Goal: Task Accomplishment & Management: Manage account settings

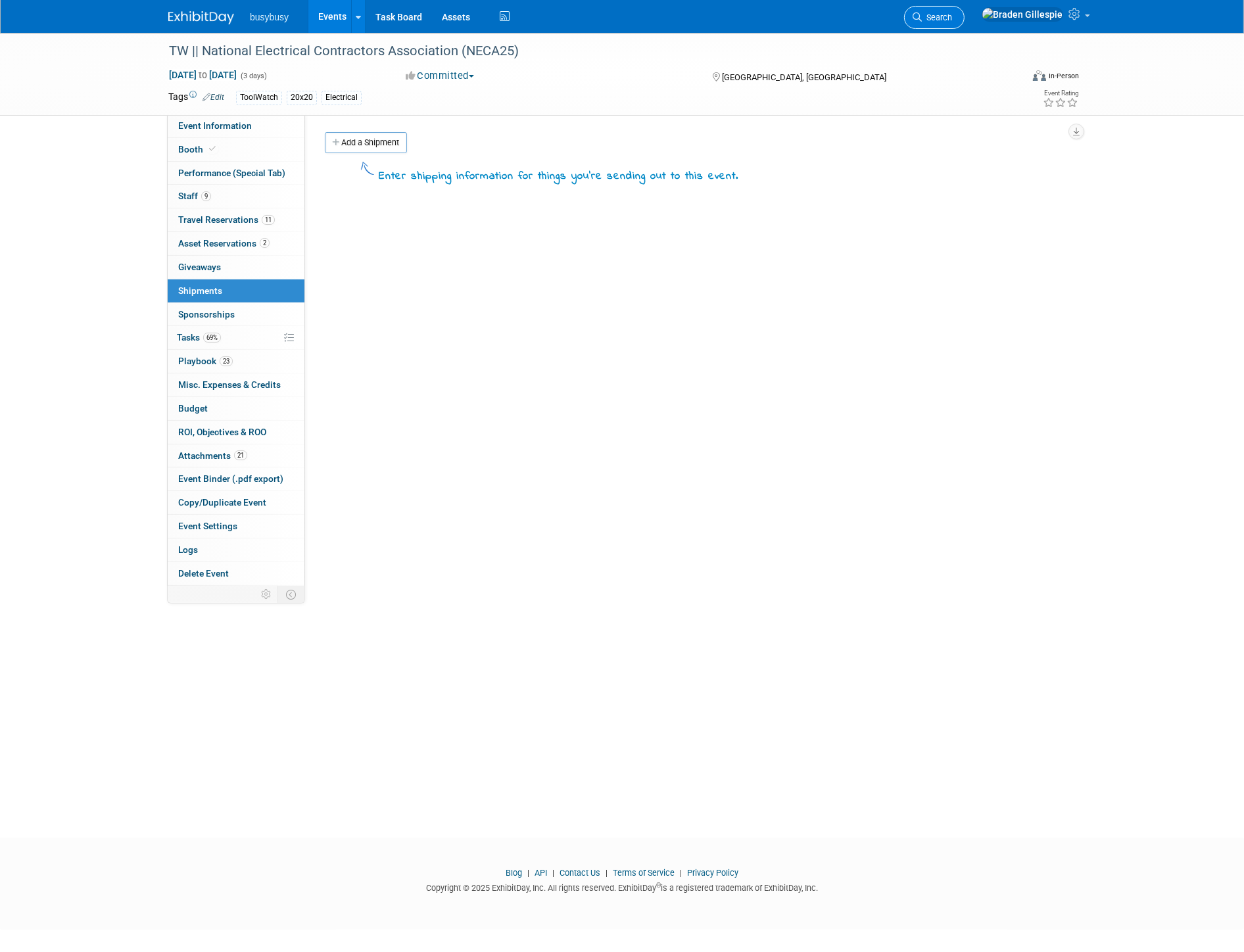
click at [965, 22] on link "Search" at bounding box center [934, 17] width 60 height 23
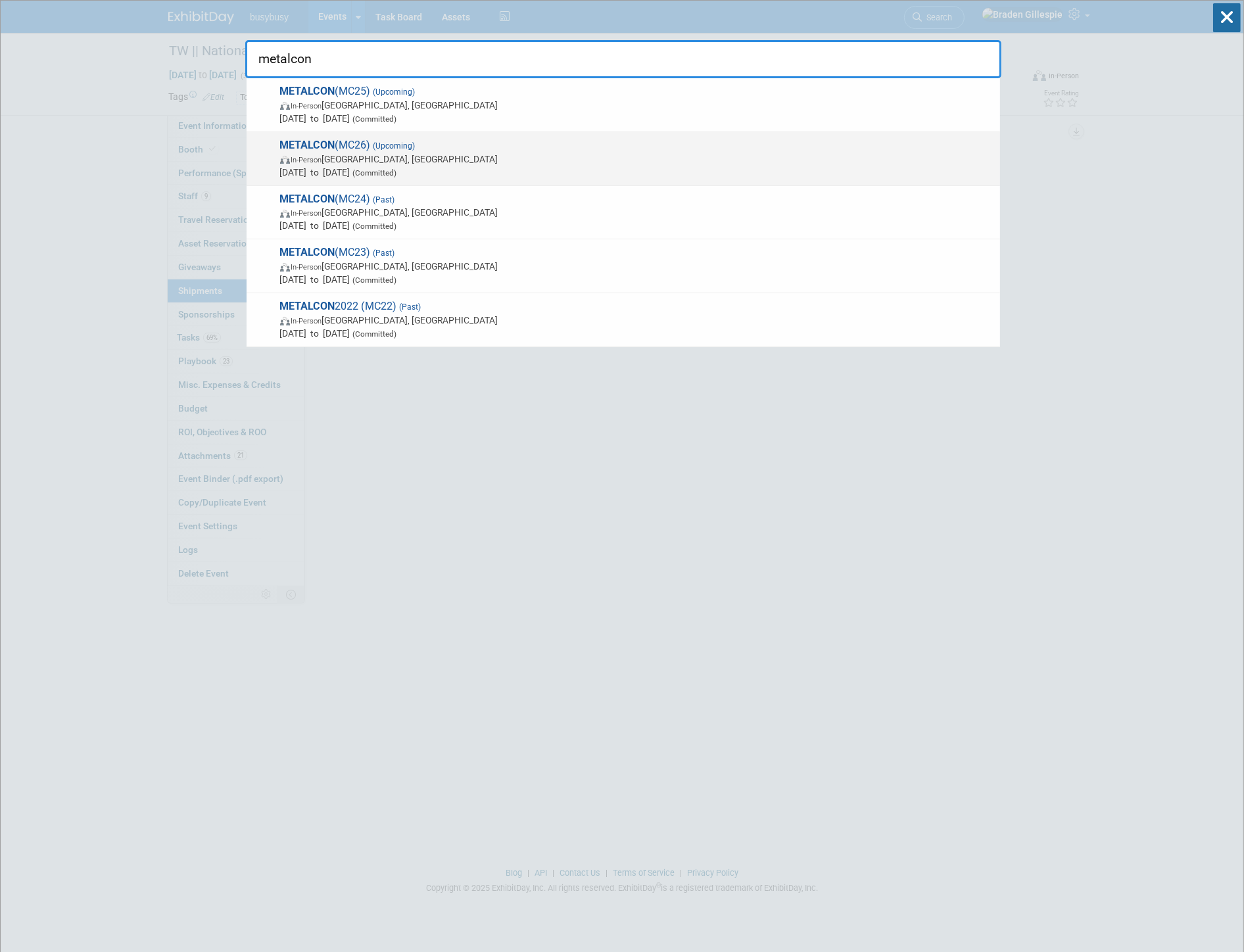
type input "metalcon"
click at [558, 158] on span "In-Person Orlando, FL" at bounding box center [637, 159] width 714 height 13
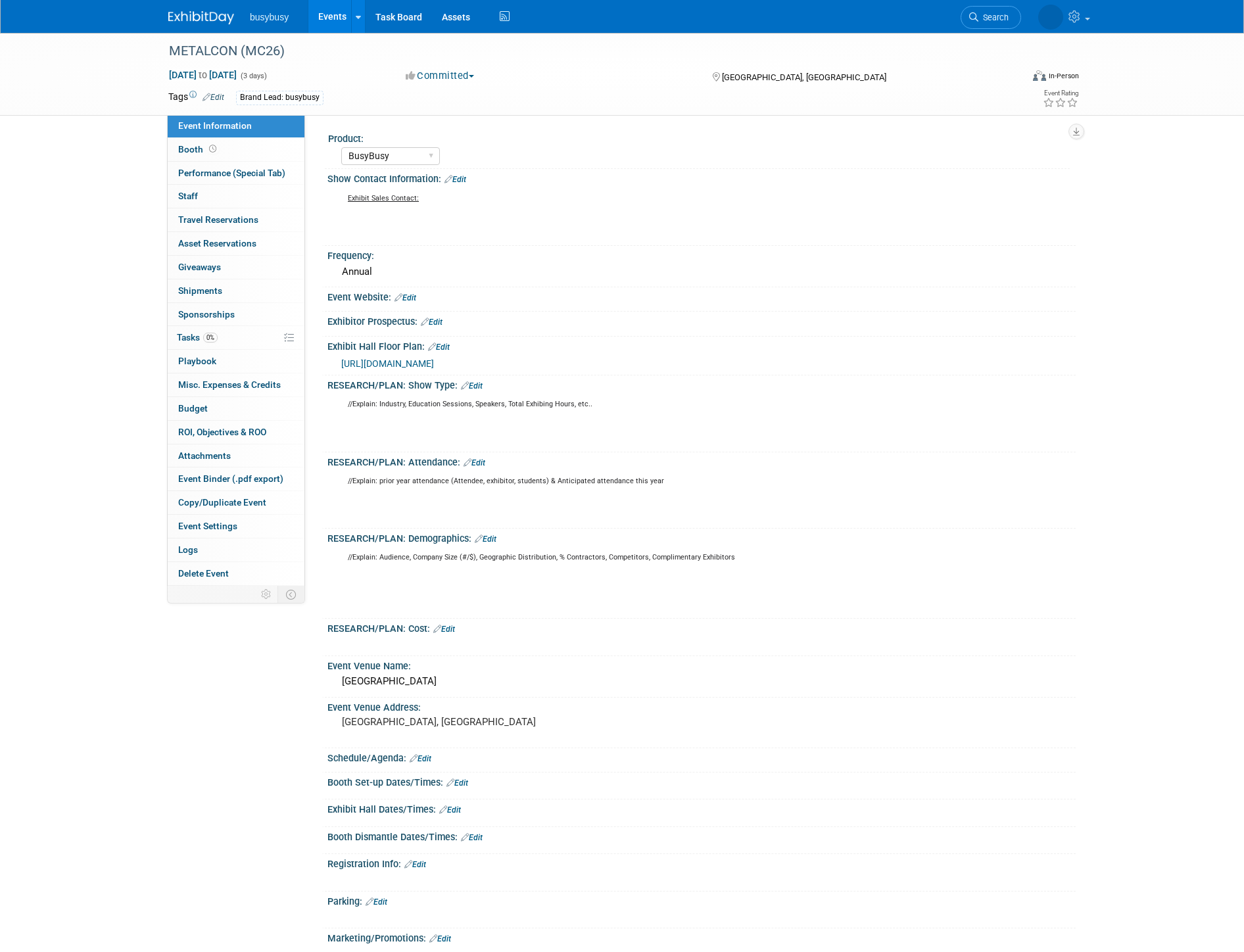
select select "BusyBusy"
click at [250, 148] on link "Booth" at bounding box center [236, 150] width 137 height 23
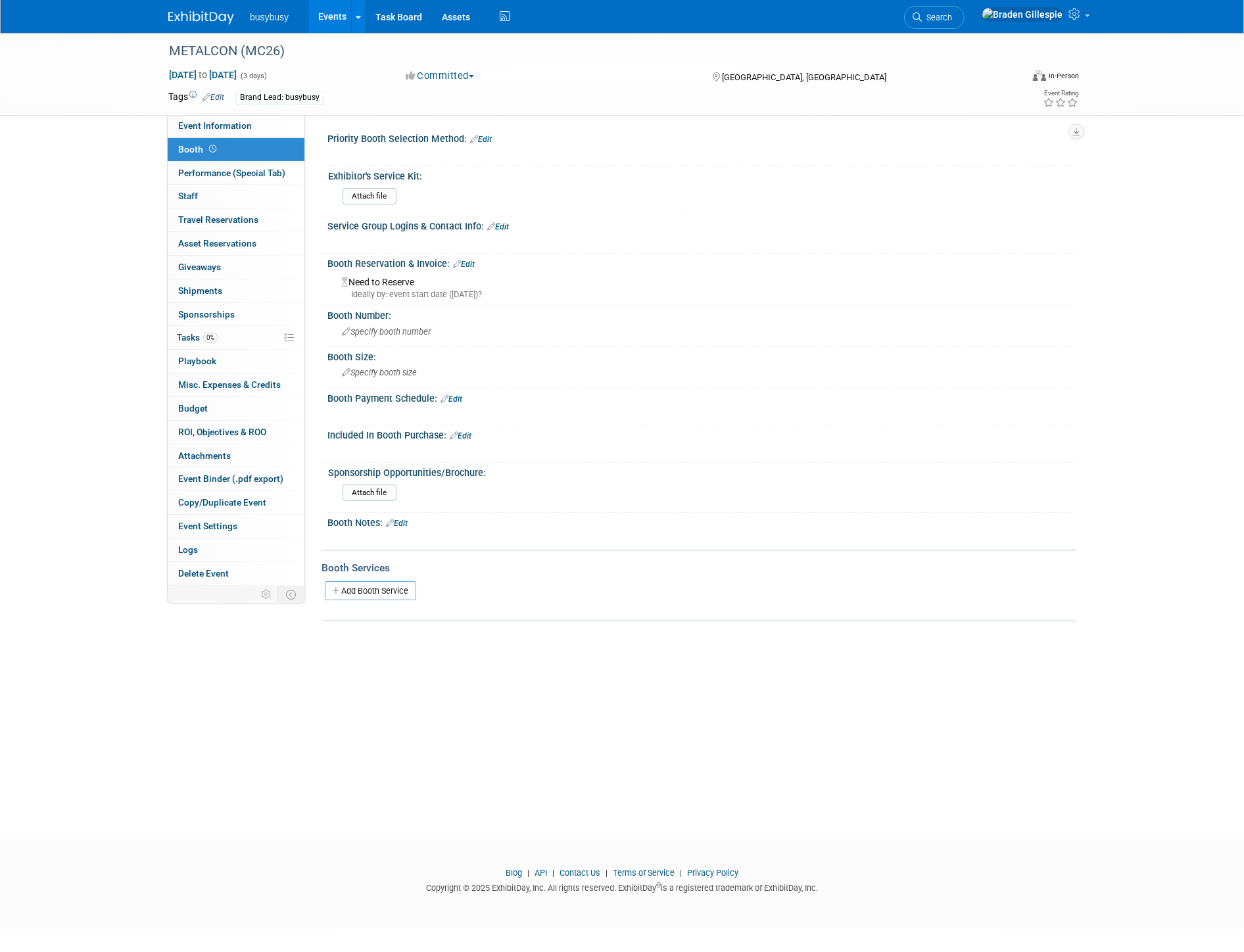
click at [461, 395] on link "Edit" at bounding box center [451, 399] width 21 height 9
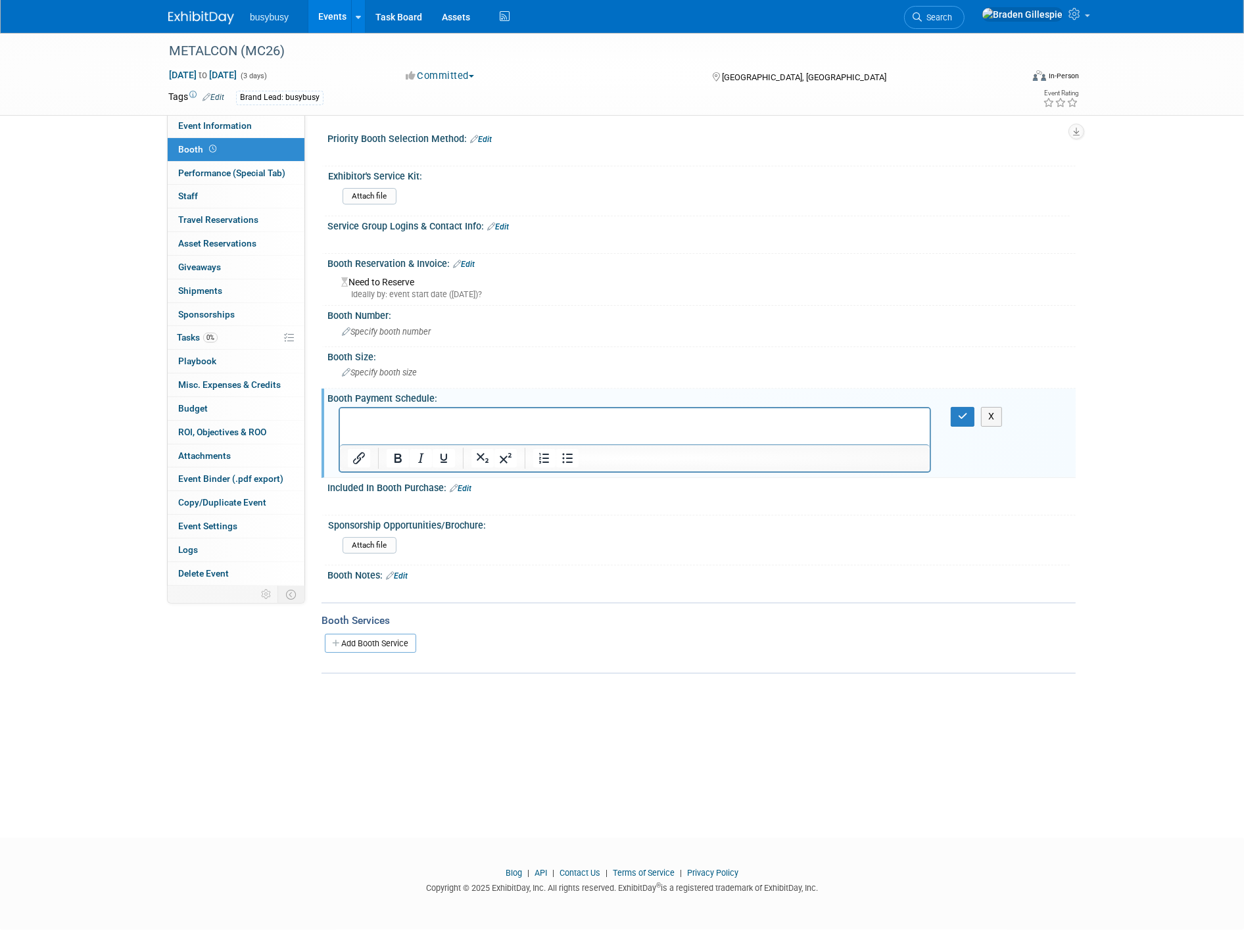
click at [383, 427] on html at bounding box center [634, 418] width 590 height 19
click at [370, 422] on p "12/31 60% Due - $2880" at bounding box center [635, 420] width 575 height 13
drag, startPoint x: 956, startPoint y: 413, endPoint x: 579, endPoint y: 2, distance: 557.7
click at [956, 413] on button "button" at bounding box center [963, 416] width 24 height 19
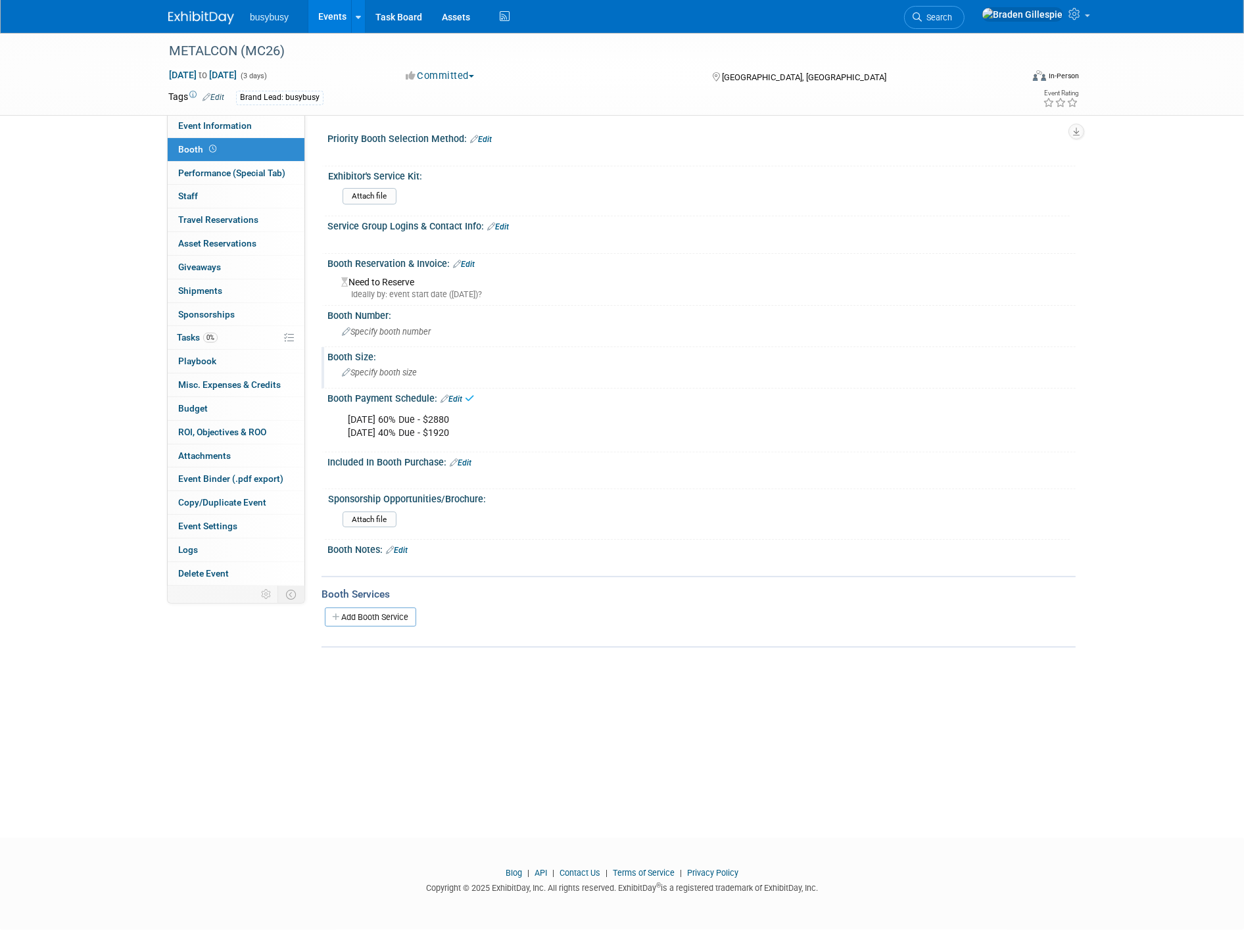
click at [418, 375] on div "Specify booth size" at bounding box center [702, 372] width 729 height 20
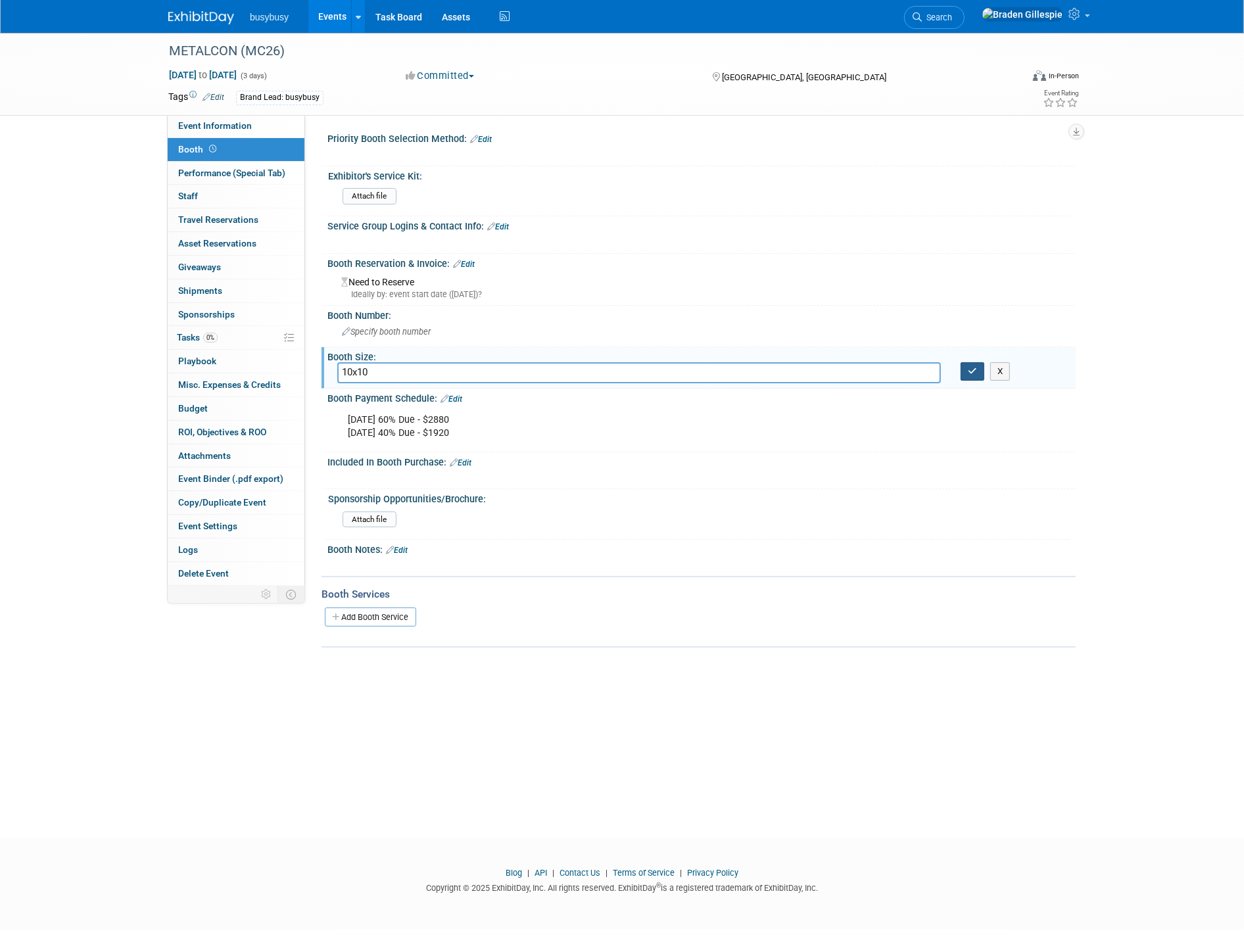
type input "10x10"
click at [970, 371] on icon "button" at bounding box center [972, 371] width 9 height 9
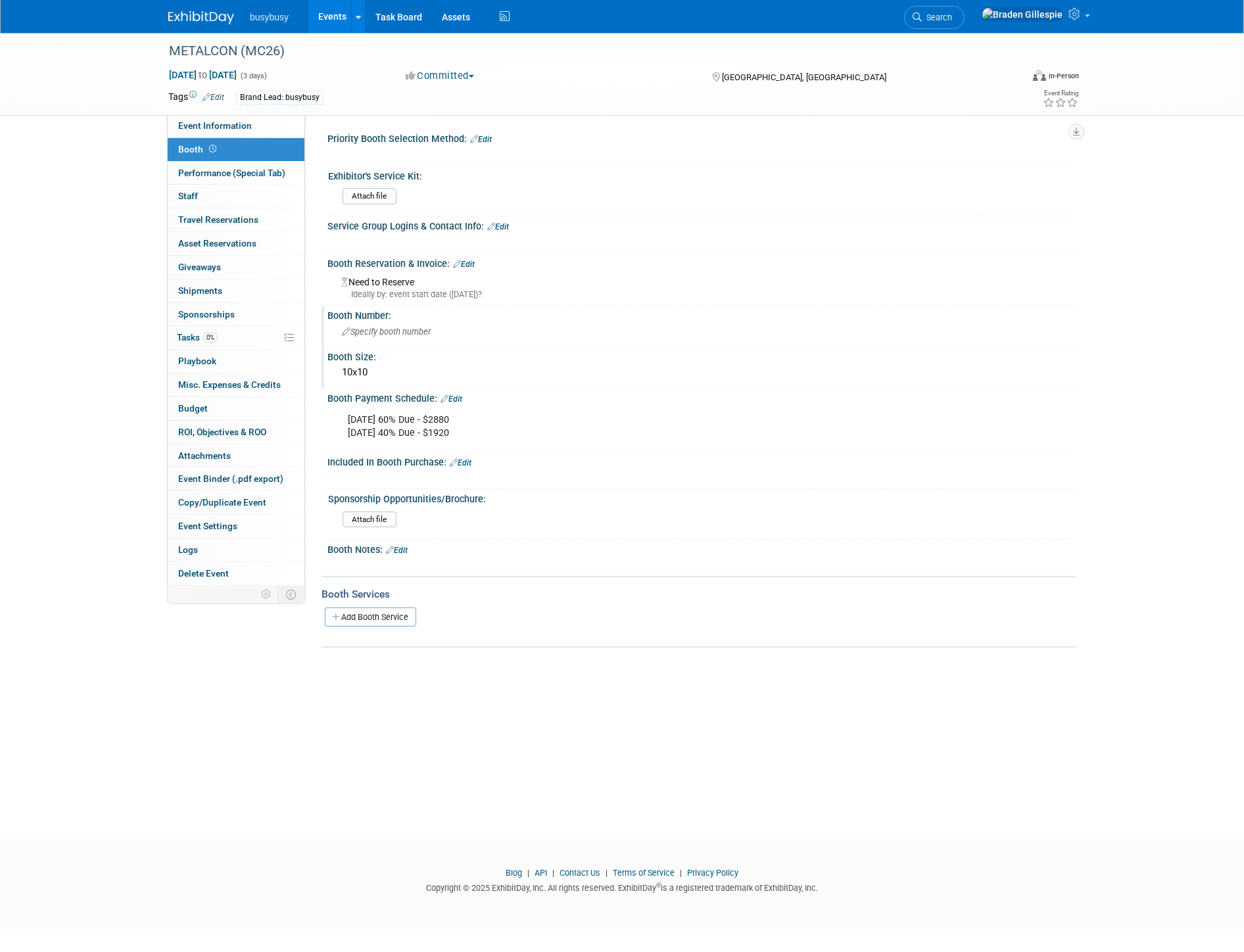
click at [408, 332] on span "Specify booth number" at bounding box center [386, 332] width 89 height 10
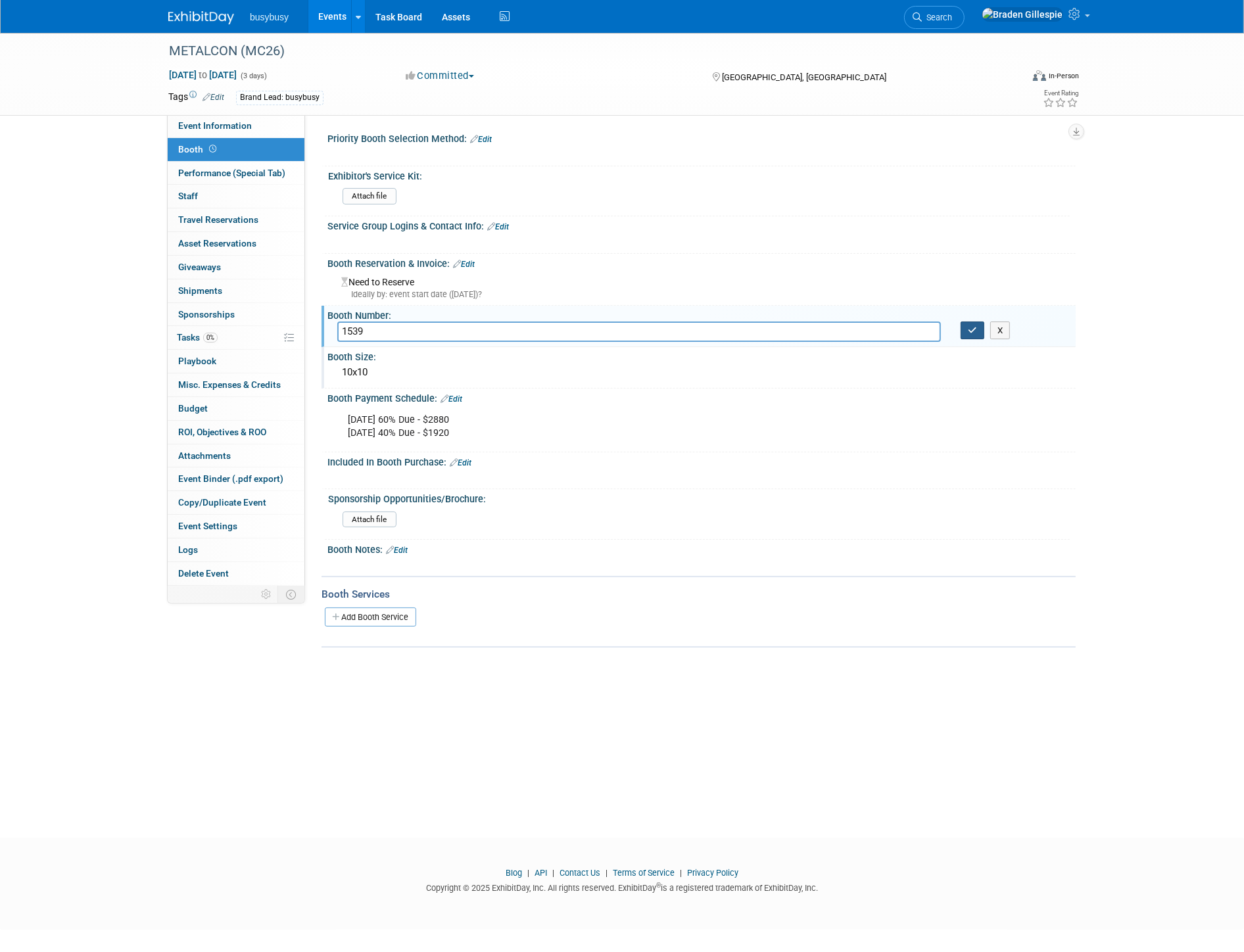
type input "1539"
click at [976, 336] on button "button" at bounding box center [972, 331] width 24 height 19
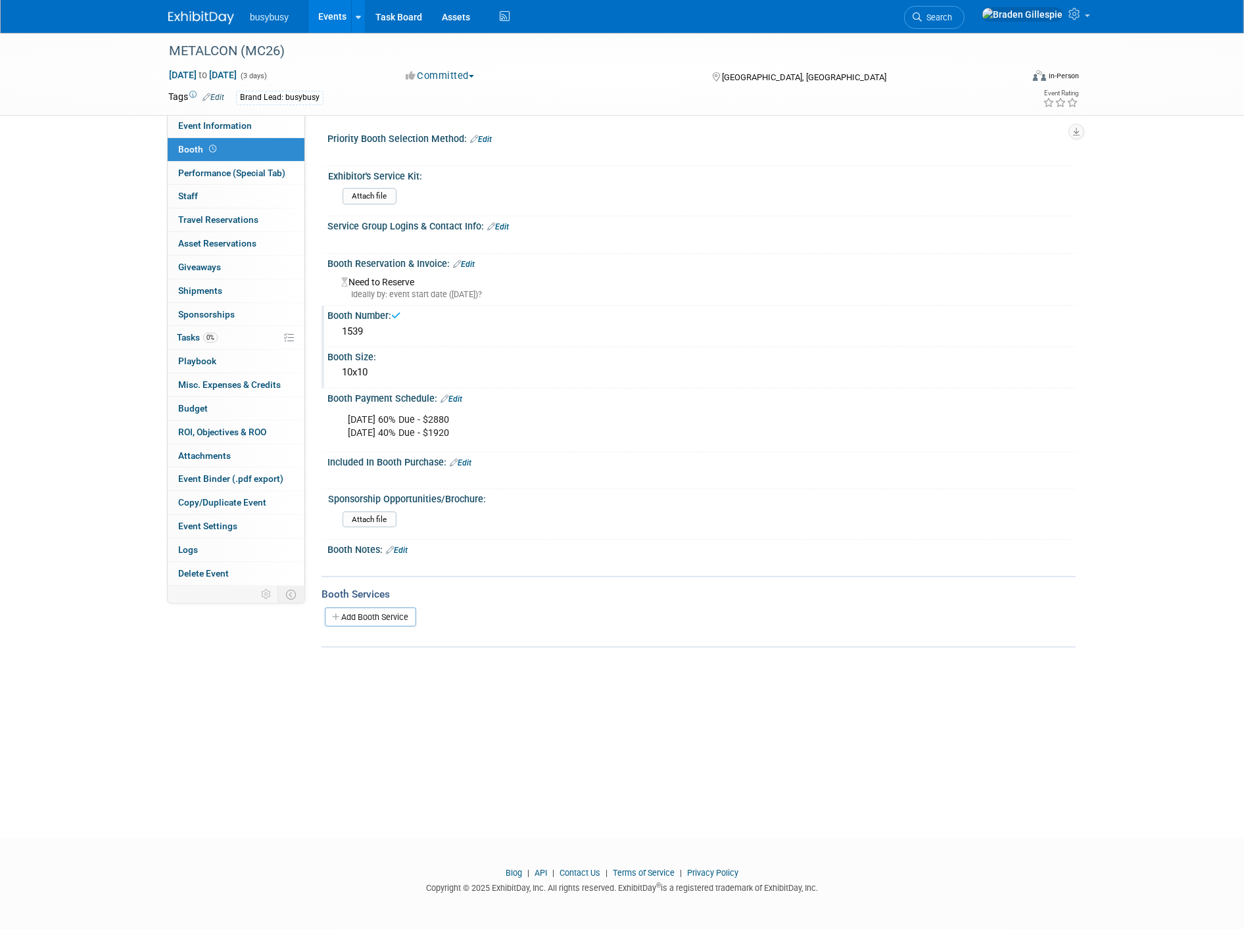
click at [472, 259] on link "Edit" at bounding box center [464, 264] width 21 height 9
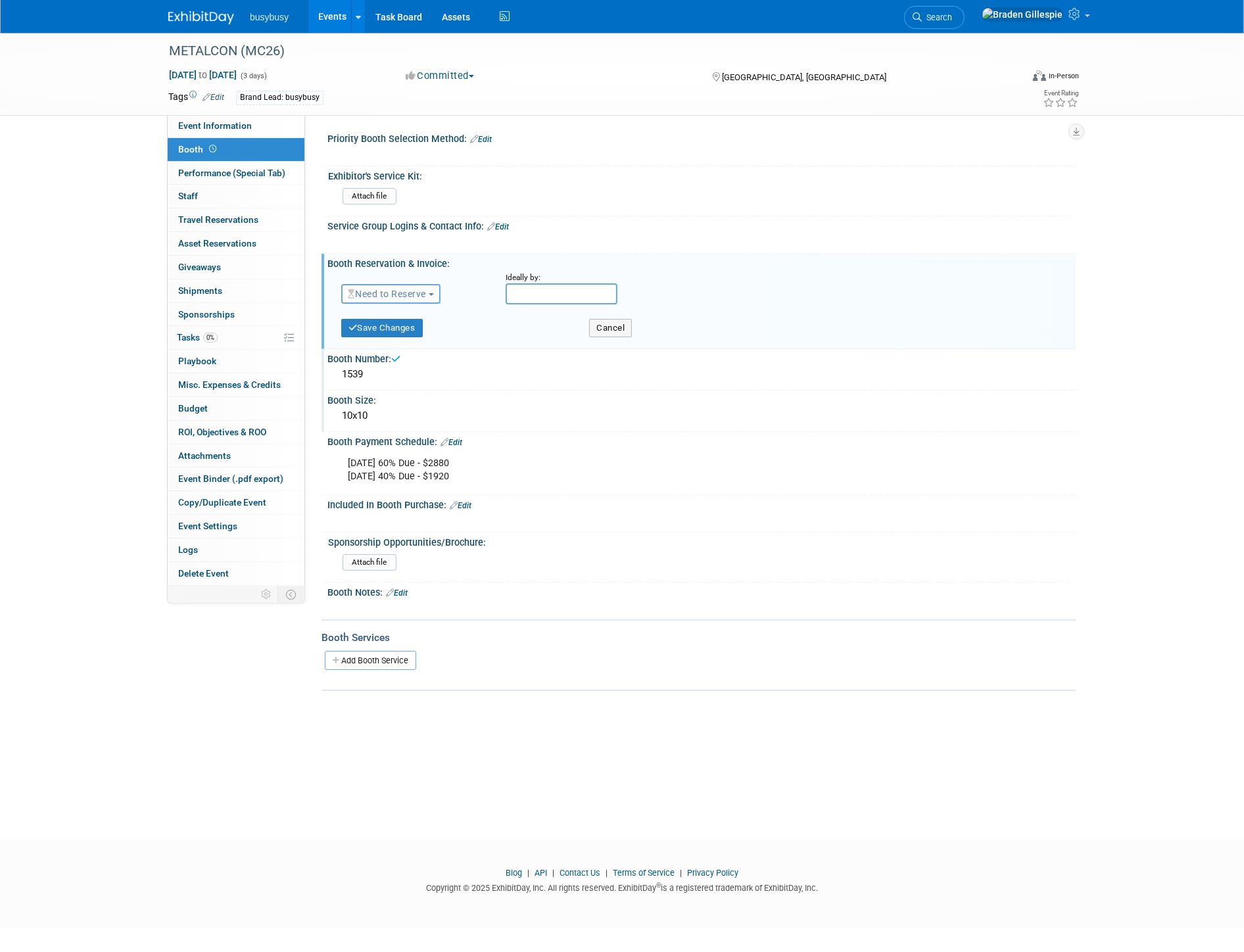
click at [416, 297] on button "Need to Reserve" at bounding box center [391, 294] width 100 height 20
click at [391, 332] on link "Reserved" at bounding box center [412, 335] width 140 height 19
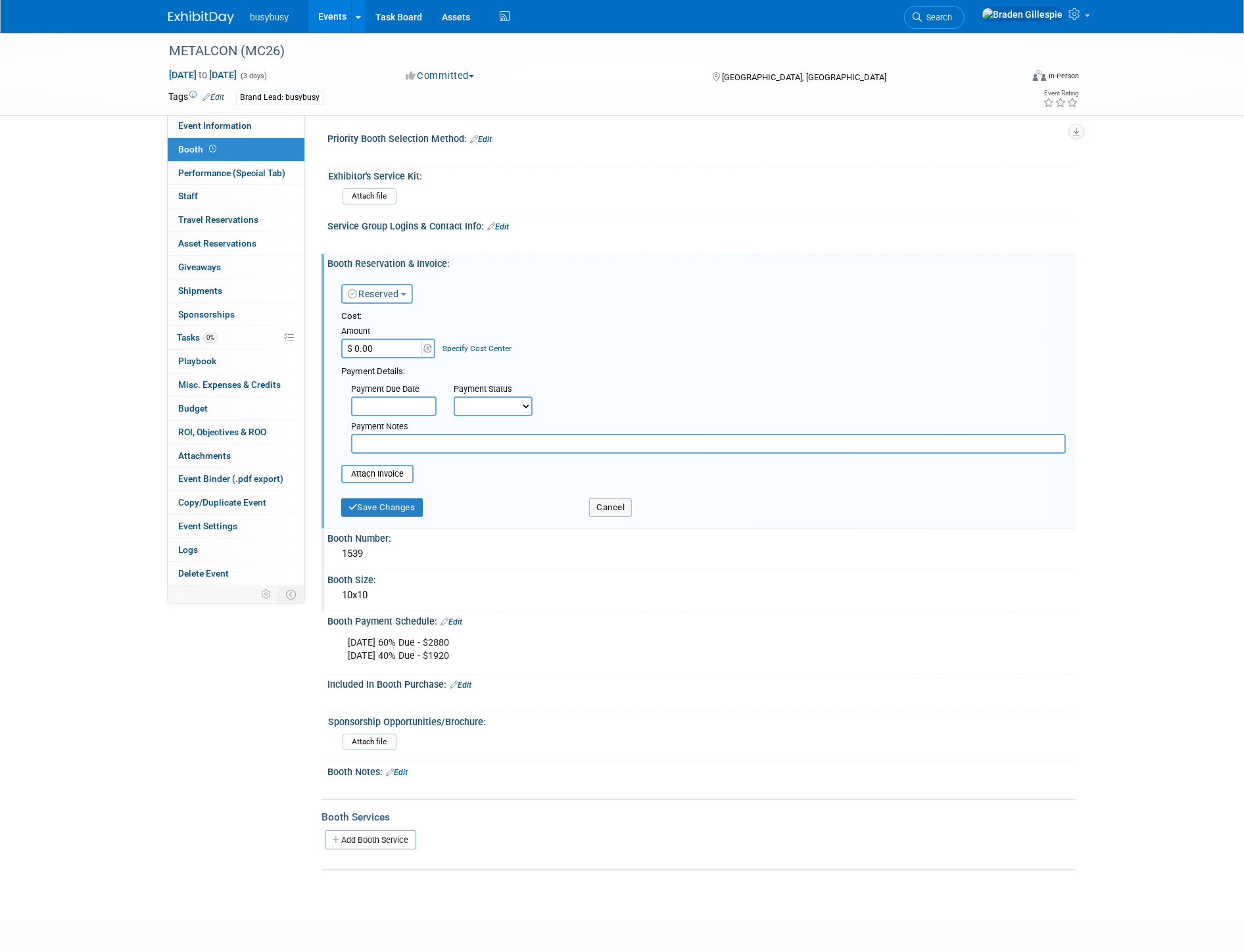
click at [402, 347] on input "$ 0.00" at bounding box center [382, 349] width 82 height 20
type input "$ 4,800.00"
click at [378, 504] on button "Save Changes" at bounding box center [382, 508] width 82 height 19
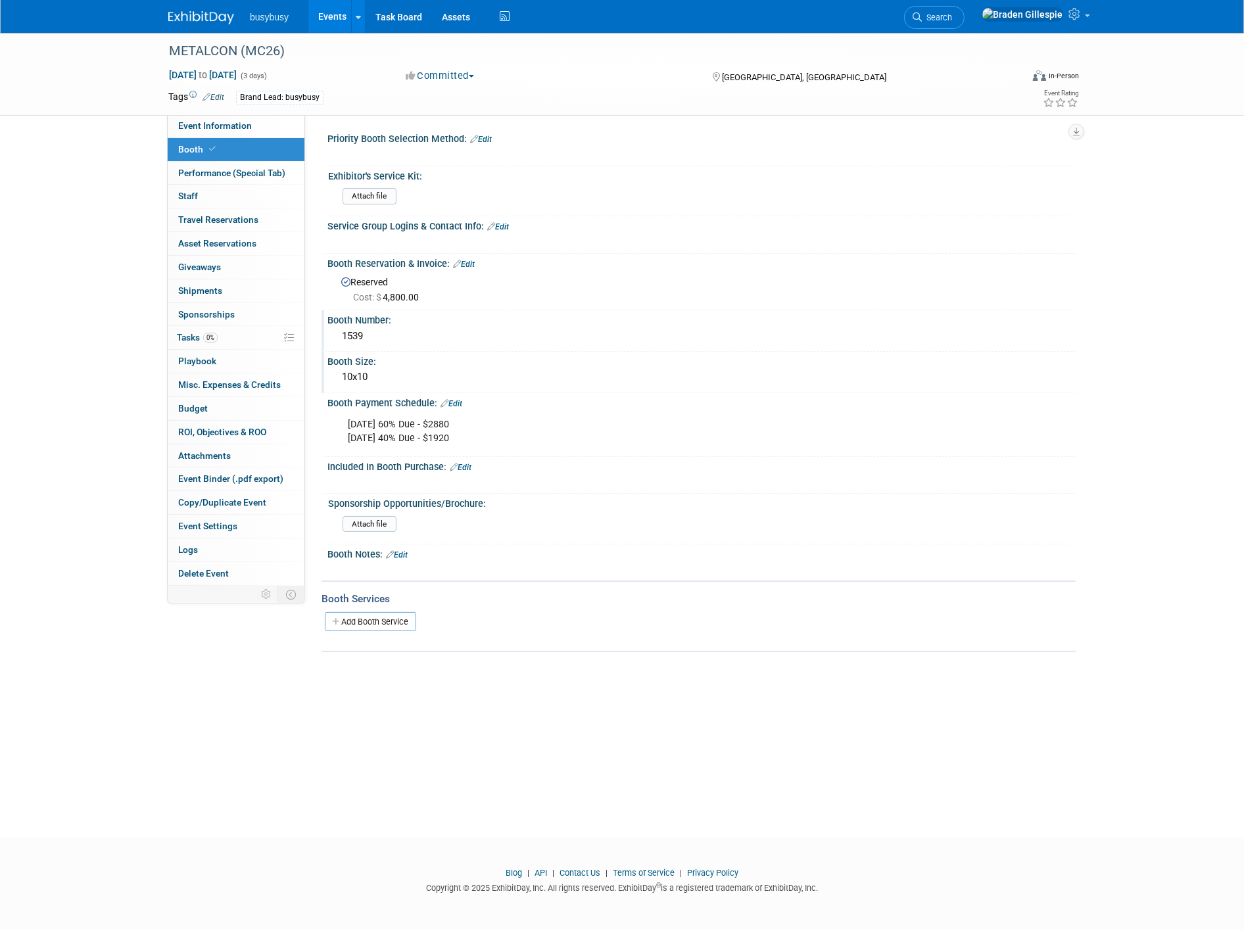
click at [472, 259] on link "Edit" at bounding box center [464, 264] width 21 height 9
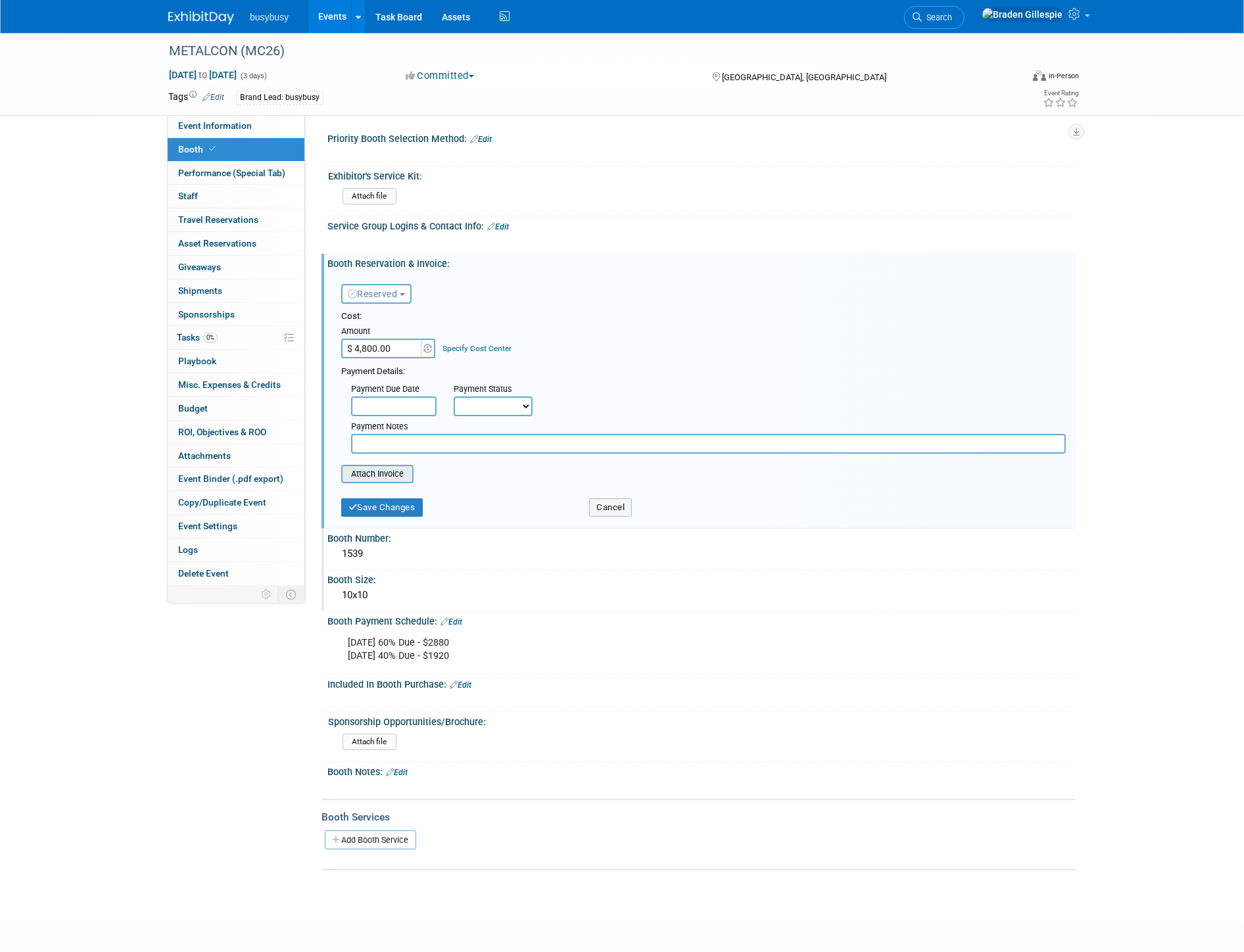
click at [389, 469] on input "file" at bounding box center [334, 474] width 156 height 16
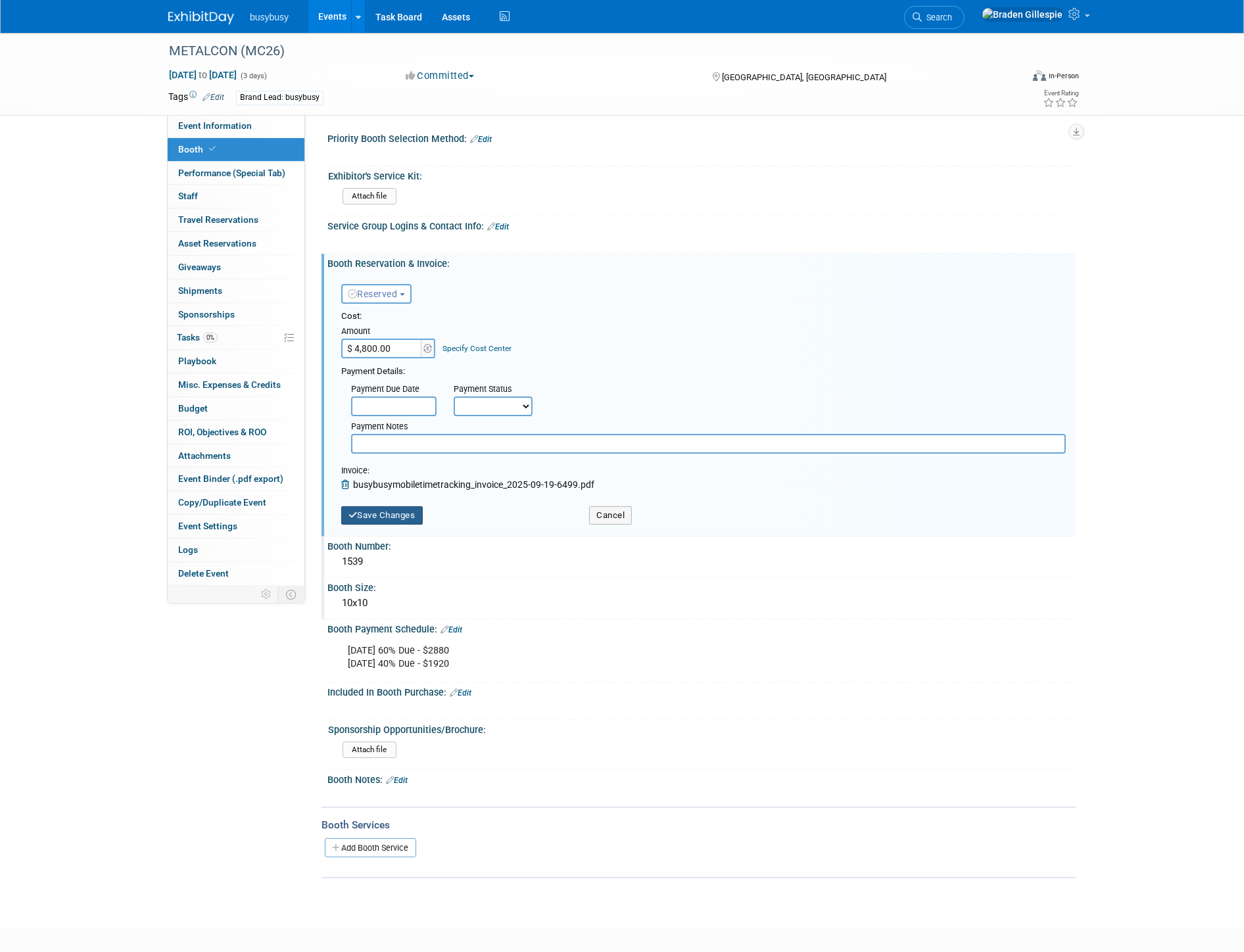
drag, startPoint x: 408, startPoint y: 509, endPoint x: 626, endPoint y: 495, distance: 218.4
click at [408, 508] on button "Save Changes" at bounding box center [382, 516] width 82 height 19
